Goal: Transaction & Acquisition: Purchase product/service

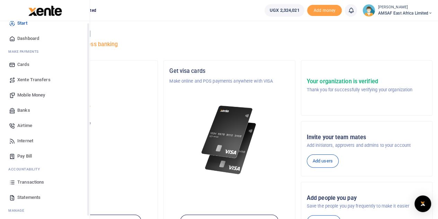
scroll to position [28, 0]
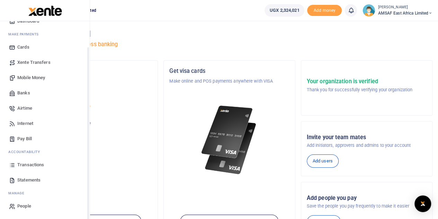
click at [29, 165] on span "Transactions" at bounding box center [30, 164] width 27 height 7
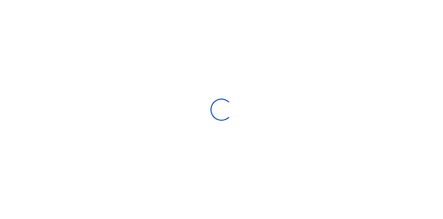
select select
type input "09/07/2025 - 10/06/2025"
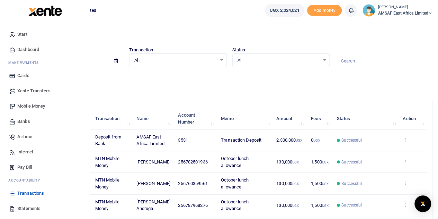
click at [27, 122] on span "Banks" at bounding box center [23, 121] width 13 height 7
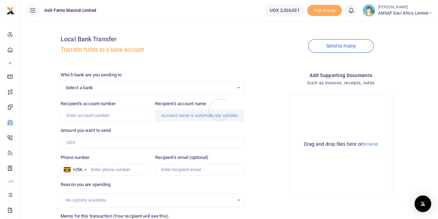
click at [149, 89] on div at bounding box center [219, 109] width 438 height 219
click at [148, 90] on span "Select a bank" at bounding box center [150, 87] width 168 height 7
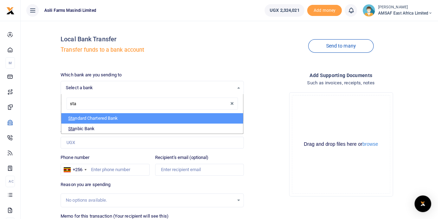
type input "stan"
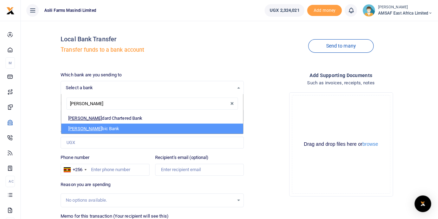
click at [93, 126] on li "Stan bic Bank" at bounding box center [152, 128] width 182 height 10
select select "STANBIC"
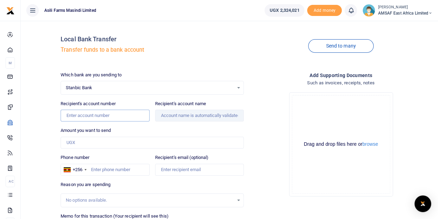
click at [99, 115] on input "Recipient's account number" at bounding box center [105, 115] width 89 height 12
paste input "9030020816820"
type input "9030020816820"
click at [89, 143] on input "Amount you want to send" at bounding box center [152, 143] width 183 height 12
type input "600,000"
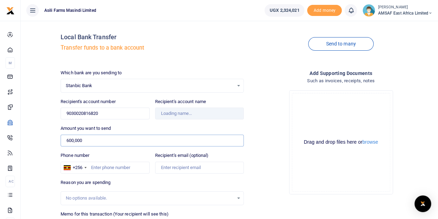
scroll to position [35, 0]
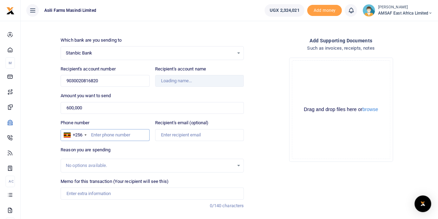
click at [112, 134] on input "Phone number" at bounding box center [105, 135] width 89 height 12
type input "Murungi Paul"
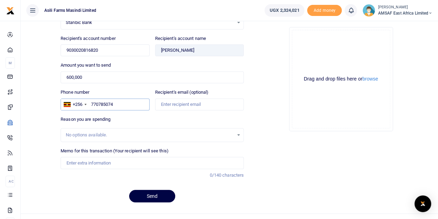
scroll to position [76, 0]
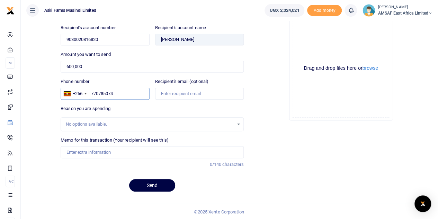
type input "770785074"
click at [112, 117] on div "No options available." at bounding box center [152, 124] width 183 height 14
click at [108, 149] on input "Memo for this transaction (Your recipient will see this)" at bounding box center [152, 152] width 183 height 12
click at [80, 150] on input "Memo for this transaction (Your recipient will see this)" at bounding box center [152, 152] width 183 height 12
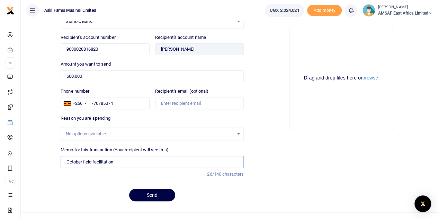
scroll to position [69, 0]
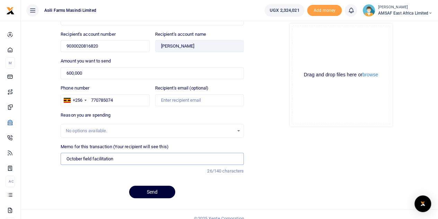
type input "October field facilitation"
click at [144, 190] on button "Send" at bounding box center [152, 191] width 46 height 12
type input "9030020816820"
click at [141, 187] on button "Send" at bounding box center [152, 191] width 46 height 12
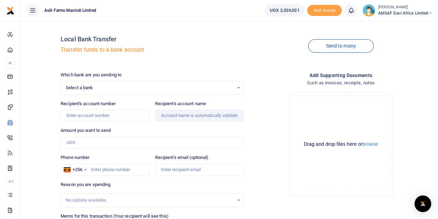
click at [118, 87] on span "Select a bank" at bounding box center [150, 87] width 168 height 7
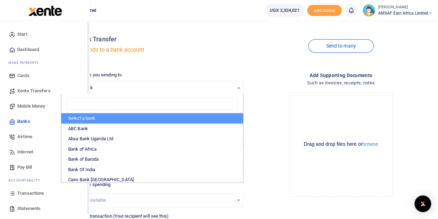
click at [28, 106] on span "Mobile Money" at bounding box center [31, 106] width 28 height 7
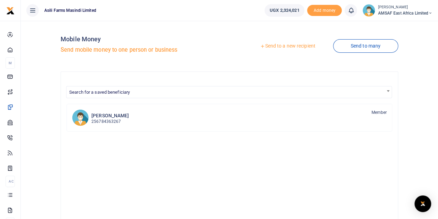
click at [284, 47] on link "Send to a new recipient" at bounding box center [288, 46] width 90 height 12
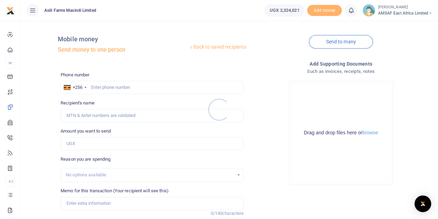
click at [118, 85] on div at bounding box center [219, 109] width 438 height 219
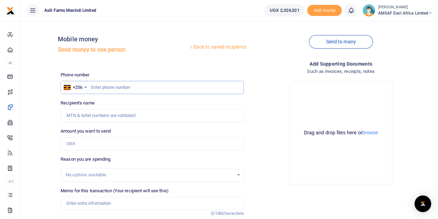
click at [119, 86] on input "text" at bounding box center [152, 87] width 183 height 13
paste input "701 752673"
click at [101, 87] on input "701 752673" at bounding box center [152, 87] width 183 height 13
type input "701752673"
click at [79, 142] on input "Amount you want to send" at bounding box center [152, 143] width 183 height 13
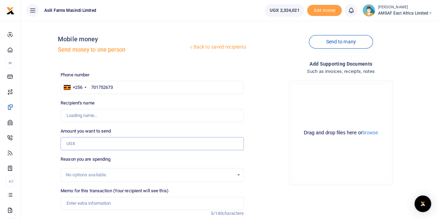
type input "Naster Nansumbi"
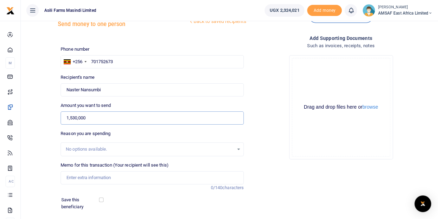
scroll to position [69, 0]
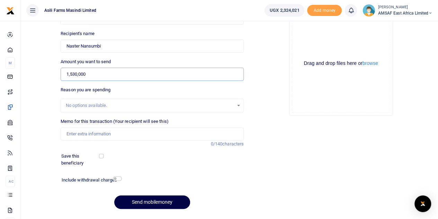
type input "1,530,000"
click at [118, 135] on input "Memo for this transaction (Your recipient will see this)" at bounding box center [152, 133] width 183 height 13
click at [105, 133] on input "Field facilitation" at bounding box center [152, 133] width 183 height 13
paste input "28thSept to 11th Oct 2025"
click at [109, 134] on input "Field facilitation 28thSept to 11th Oct 2025" at bounding box center [152, 133] width 183 height 13
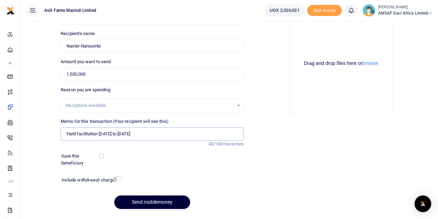
type input "Field facilitation 28th Sept to 11th Oct 2025"
click at [175, 202] on button "Send mobilemoney" at bounding box center [152, 202] width 76 height 14
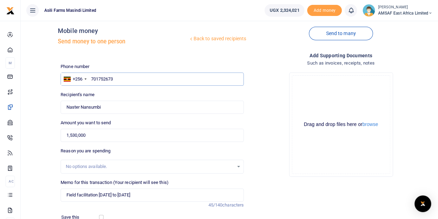
scroll to position [0, 0]
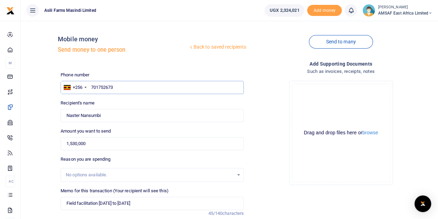
click at [130, 87] on input "701752673" at bounding box center [152, 87] width 183 height 13
drag, startPoint x: 195, startPoint y: 149, endPoint x: 192, endPoint y: 153, distance: 5.7
click at [195, 150] on input "1,530,000" at bounding box center [152, 143] width 183 height 13
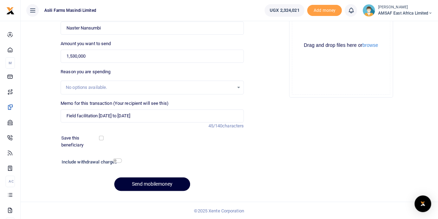
click at [156, 186] on button "Send mobilemoney" at bounding box center [152, 184] width 76 height 14
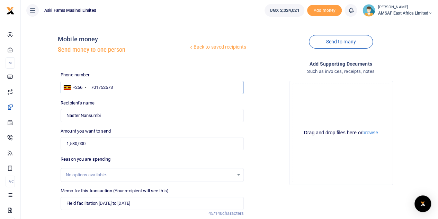
click at [125, 86] on input "701752673" at bounding box center [152, 87] width 183 height 13
click at [132, 85] on input "701752673" at bounding box center [152, 87] width 183 height 13
type input "7"
type input "701752673"
click at [125, 128] on div "Amount you want to send 1,530,000 Amount is required." at bounding box center [152, 139] width 183 height 23
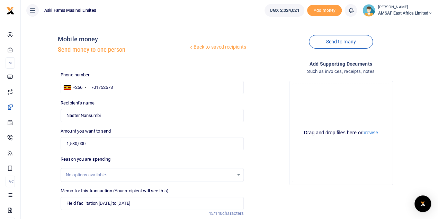
scroll to position [87, 0]
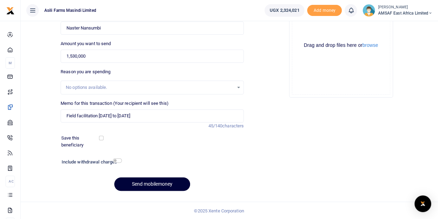
click at [155, 185] on button "Send mobilemoney" at bounding box center [152, 184] width 76 height 14
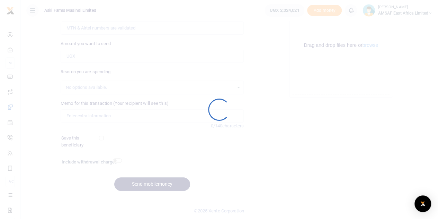
scroll to position [87, 0]
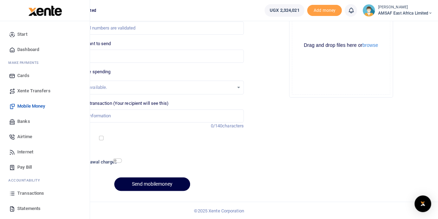
click at [25, 35] on span "Start" at bounding box center [22, 34] width 10 height 7
